Goal: Browse casually

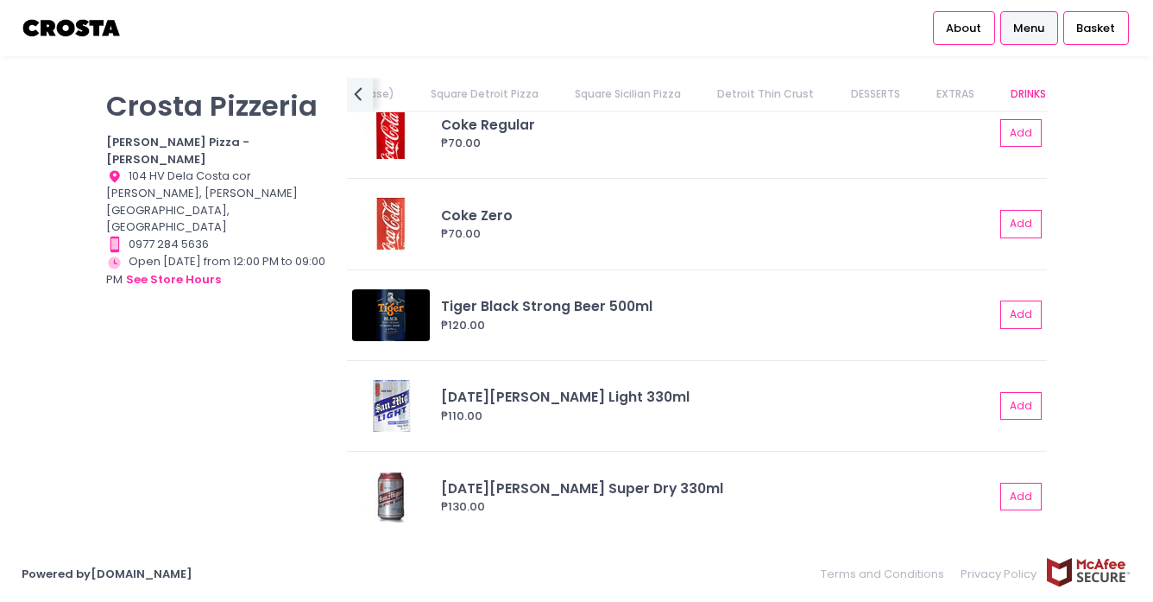
click at [316, 596] on div "Powered by Pickup.ph Terms and Conditions Privacy Policy" at bounding box center [576, 573] width 1153 height 56
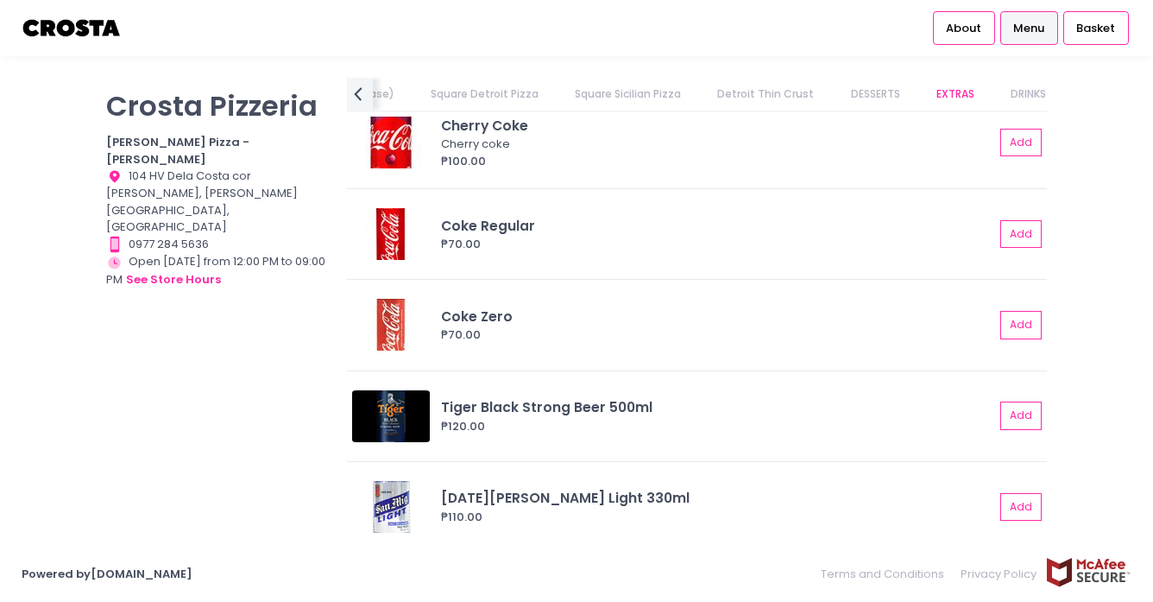
scroll to position [3782, 0]
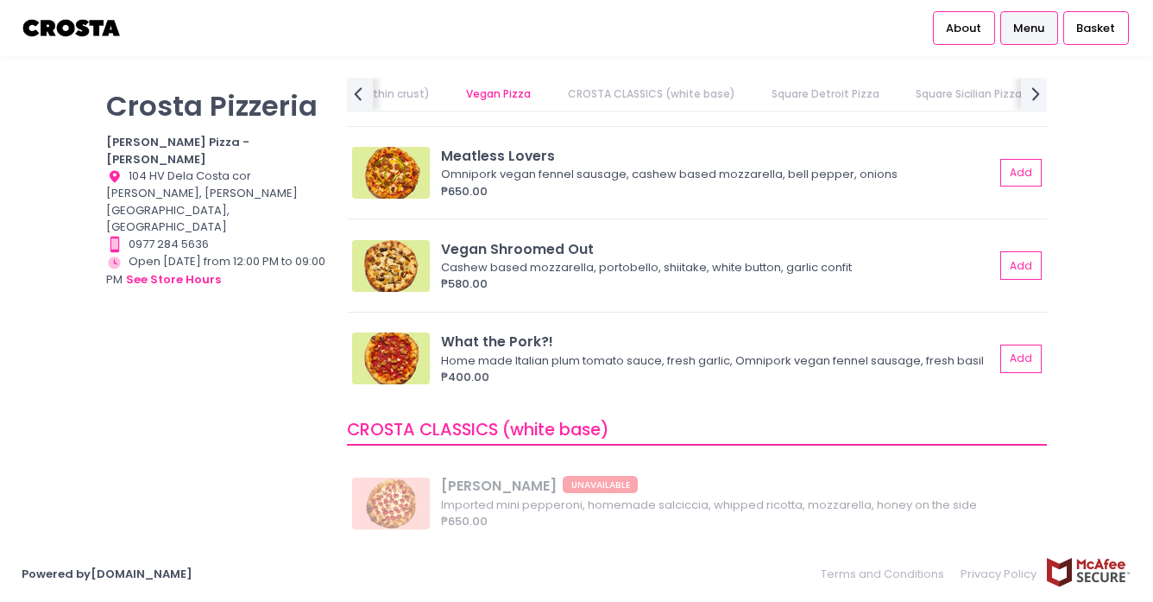
scroll to position [1122, 0]
